Goal: Navigation & Orientation: Find specific page/section

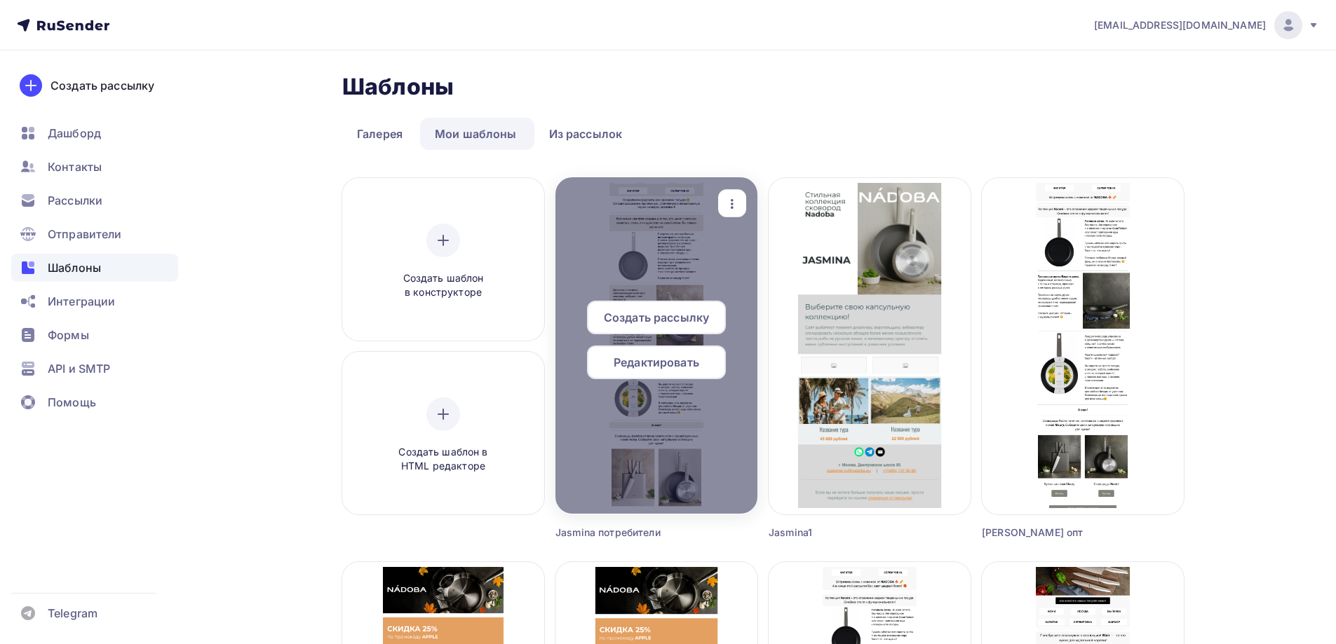
click at [680, 370] on span "Редактировать" at bounding box center [657, 362] width 86 height 17
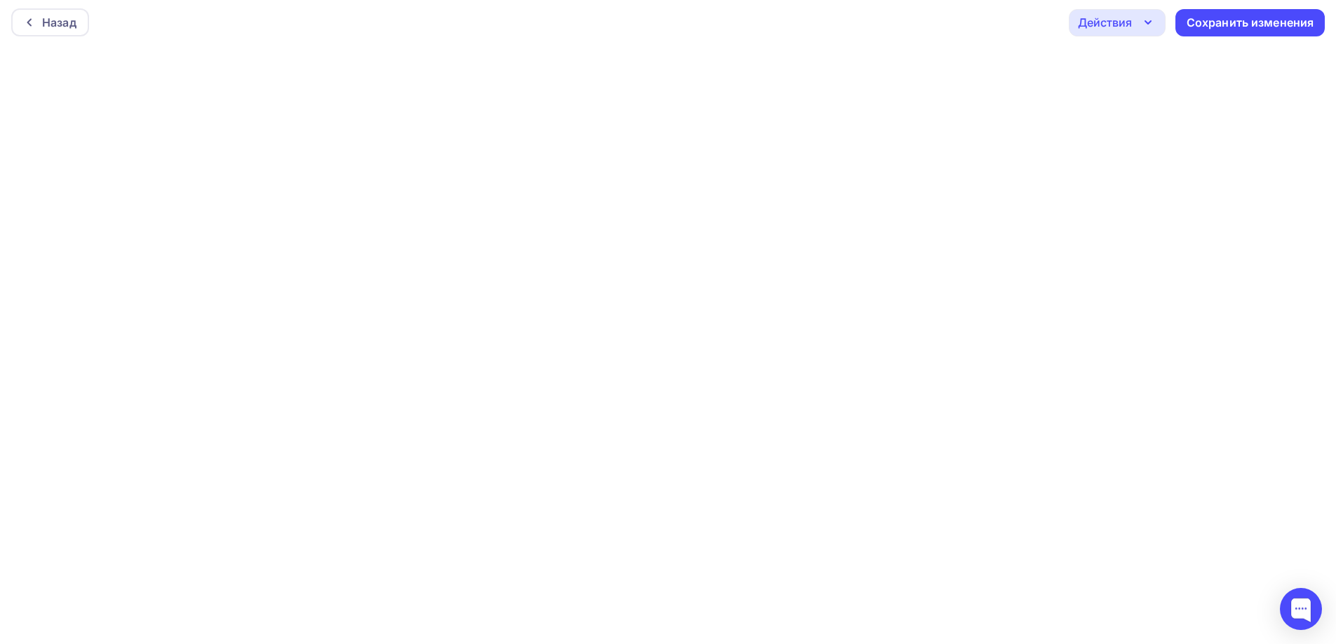
scroll to position [4, 0]
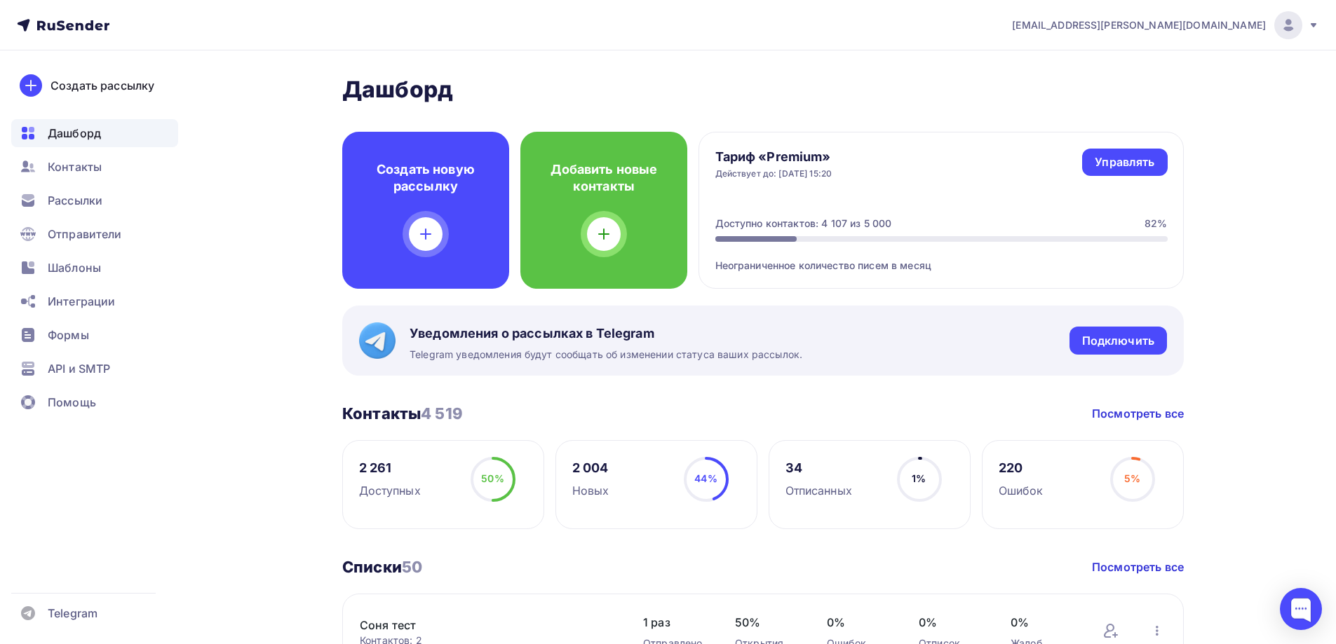
scroll to position [491, 0]
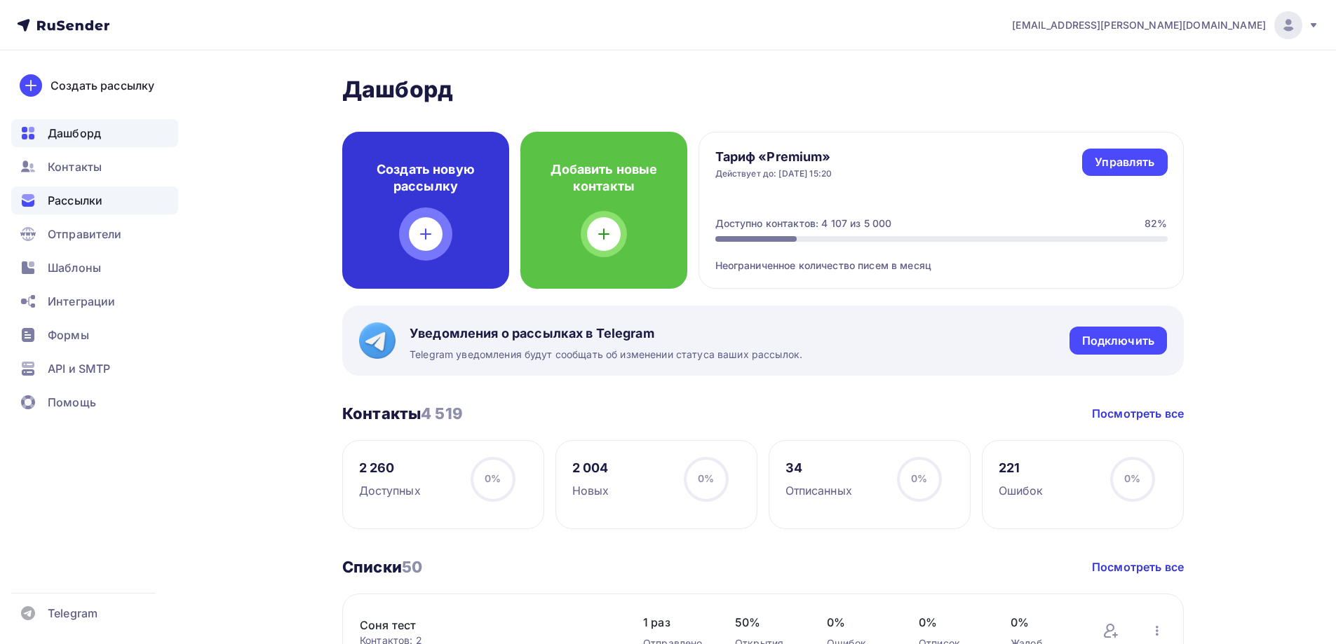
click at [93, 169] on span "Контакты" at bounding box center [75, 166] width 54 height 17
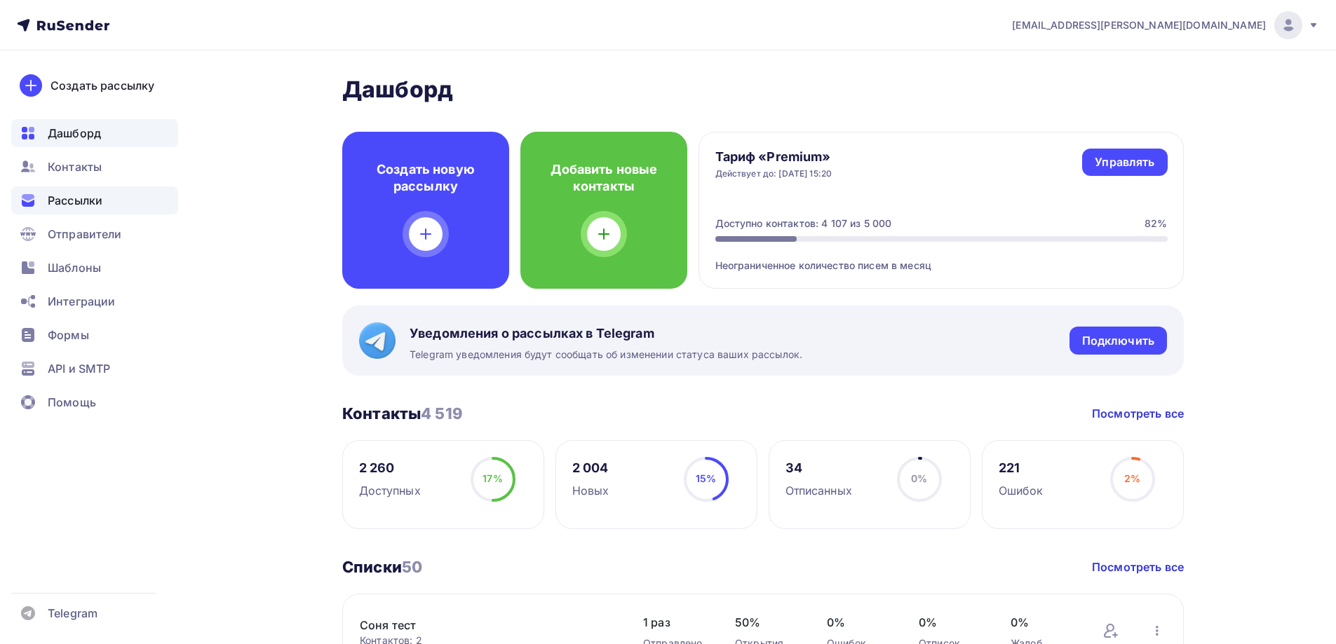
click at [93, 208] on span "Рассылки" at bounding box center [75, 200] width 55 height 17
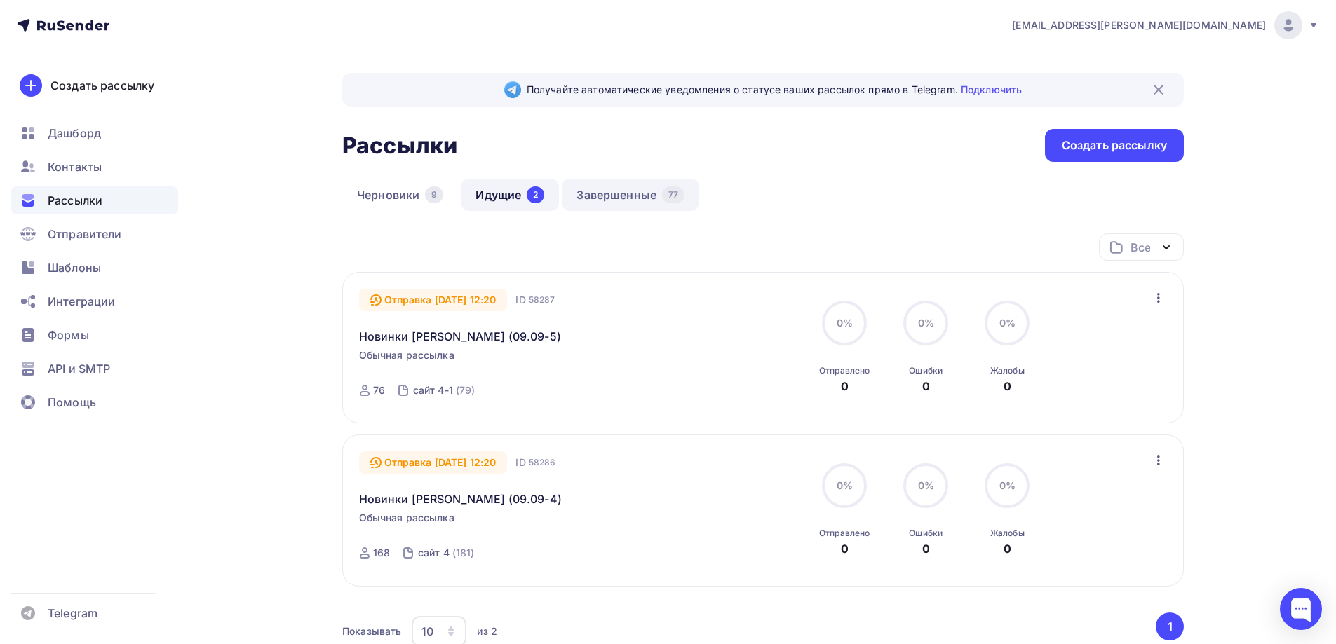
click at [650, 195] on link "Завершенные 77" at bounding box center [630, 195] width 137 height 32
